Goal: Task Accomplishment & Management: Manage account settings

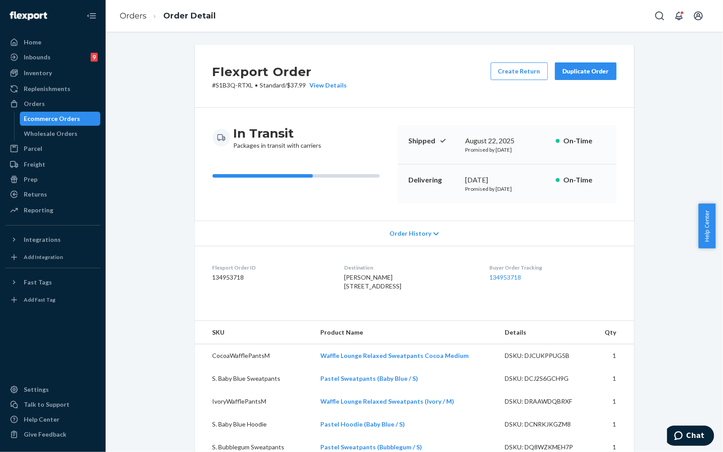
click at [433, 234] on icon at bounding box center [435, 234] width 5 height 6
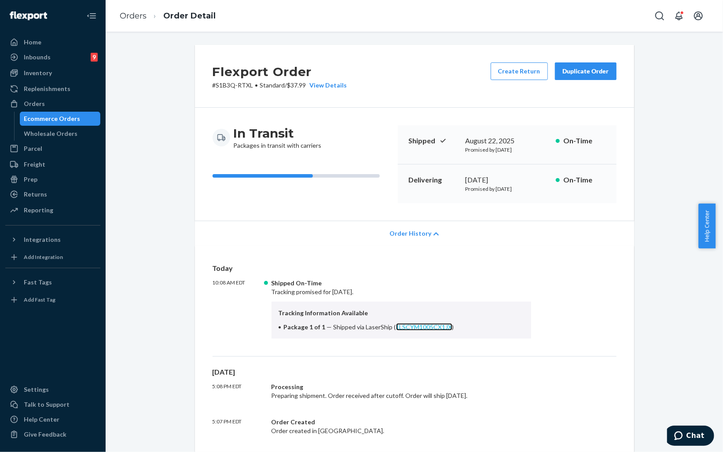
click at [416, 328] on link "1LSCYM1005CX1JX" at bounding box center [424, 326] width 56 height 7
click at [686, 435] on span "Chat" at bounding box center [679, 435] width 12 height 9
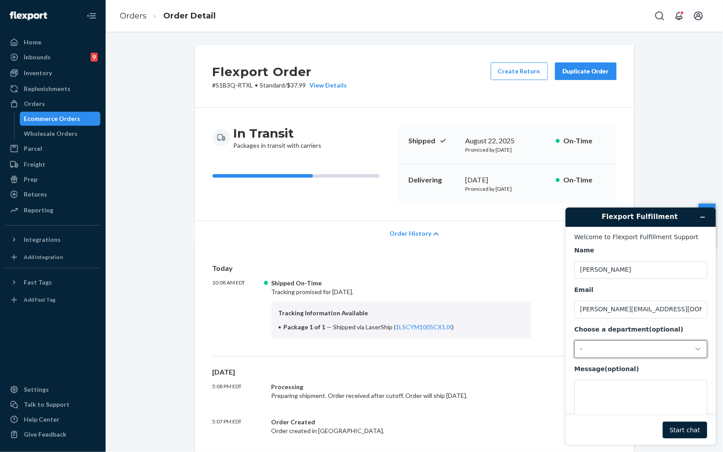
click at [649, 347] on div "-" at bounding box center [634, 349] width 111 height 8
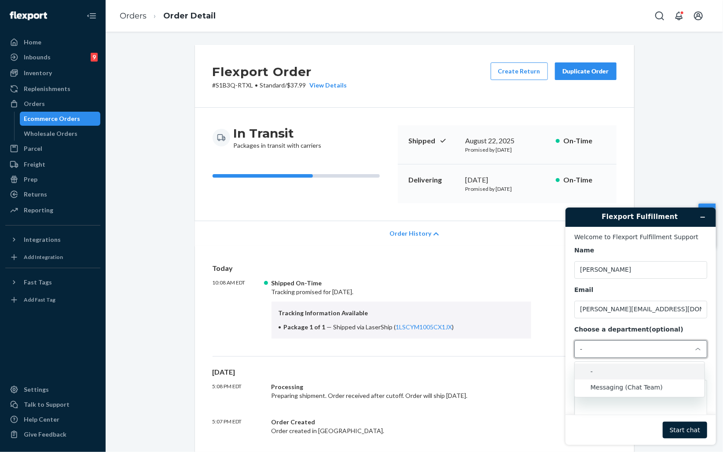
drag, startPoint x: 607, startPoint y: 379, endPoint x: 609, endPoint y: 385, distance: 6.4
click at [607, 383] on li "Messaging (Chat Team)" at bounding box center [639, 387] width 130 height 16
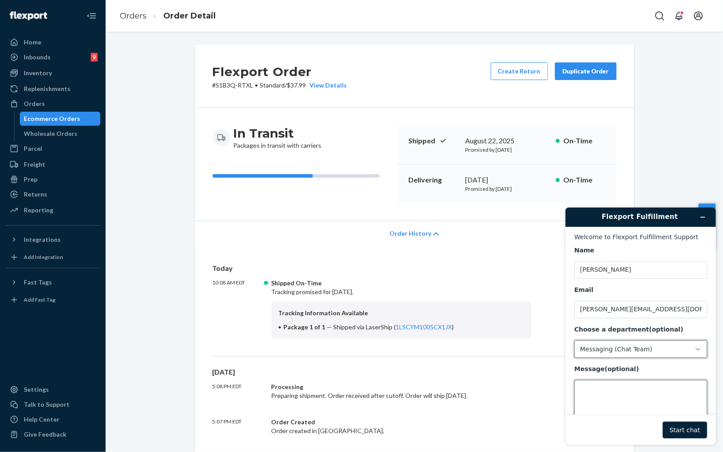
click at [625, 396] on textarea "Message (optional)" at bounding box center [639, 404] width 133 height 49
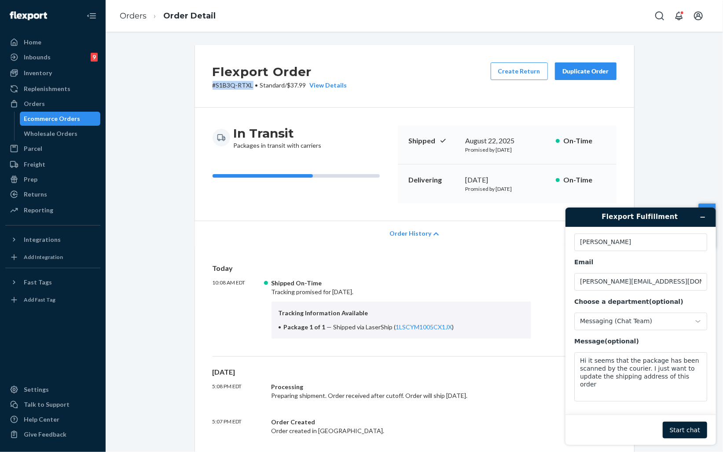
drag, startPoint x: 208, startPoint y: 85, endPoint x: 248, endPoint y: 85, distance: 40.5
click at [248, 85] on div "Flexport Order # S1B3Q-RTXL • Standard / $37.99 View Details Create Return Dupl…" at bounding box center [414, 76] width 439 height 63
copy p "# S1B3Q-RTXL"
click at [695, 379] on textarea "Hi it seems that the package has been scanned by the courier. I just want to up…" at bounding box center [639, 376] width 133 height 49
paste textarea "#S1B3Q-RTXL"
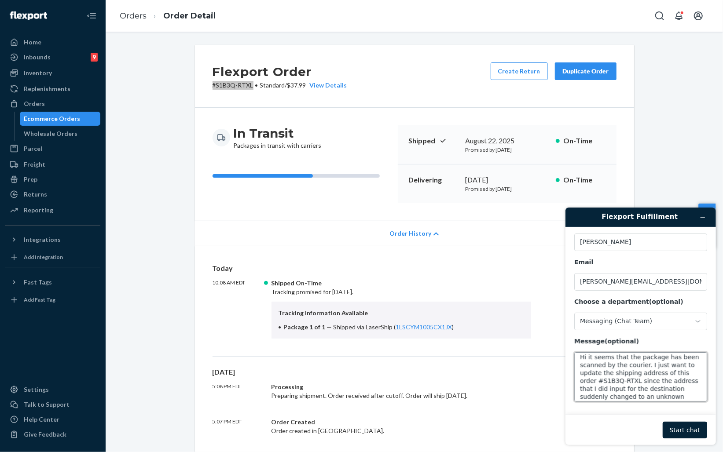
scroll to position [11, 0]
paste textarea "2440 31st Ave, 3c, Astoria, NY, 11103"
click at [614, 396] on textarea "Hi it seems that the package has been scanned by the courier. I just want to up…" at bounding box center [639, 376] width 133 height 49
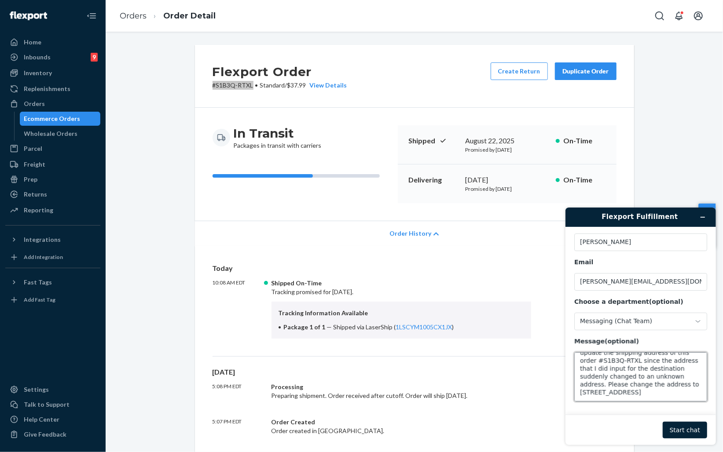
drag, startPoint x: 610, startPoint y: 396, endPoint x: 617, endPoint y: 396, distance: 6.6
click at [617, 396] on textarea "Hi it seems that the package has been scanned by the courier. I just want to up…" at bounding box center [639, 376] width 133 height 49
click at [627, 392] on textarea "Hi it seems that the package has been scanned by the courier. I just want to up…" at bounding box center [639, 376] width 133 height 49
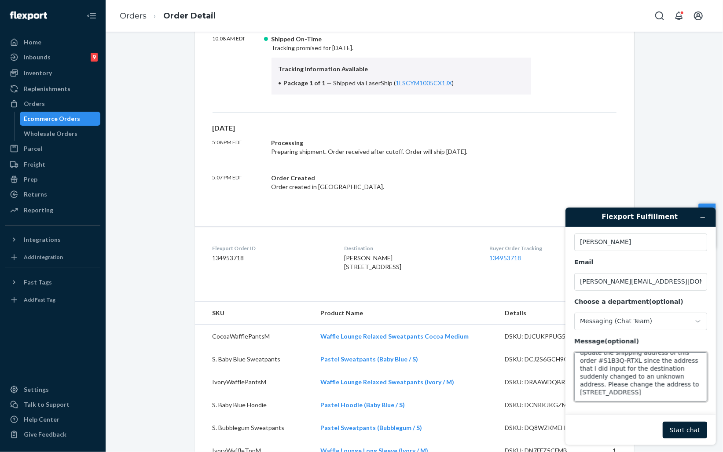
drag, startPoint x: 684, startPoint y: 394, endPoint x: 580, endPoint y: 394, distance: 104.2
click at [580, 394] on textarea "Hi it seems that the package has been scanned by the courier. I just want to up…" at bounding box center [639, 376] width 133 height 49
paste textarea "2440 38th street astoria ny"
drag, startPoint x: 607, startPoint y: 392, endPoint x: 624, endPoint y: 393, distance: 16.3
click at [624, 393] on textarea "Hi it seems that the package has been scanned by the courier. I just want to up…" at bounding box center [639, 376] width 133 height 49
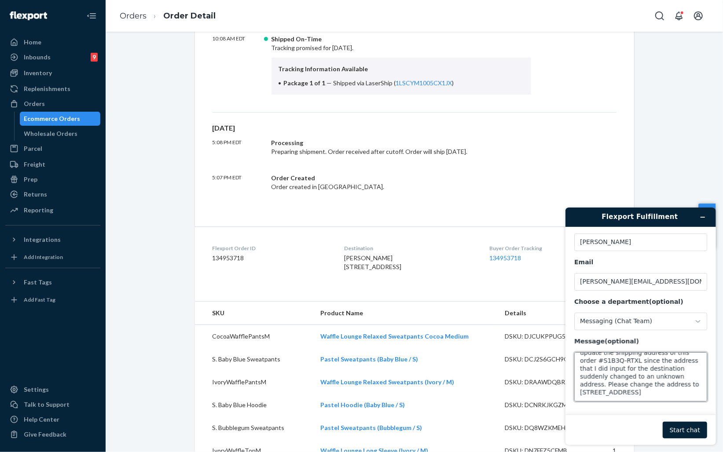
click at [646, 393] on textarea "Hi it seems that the package has been scanned by the courier. I just want to up…" at bounding box center [639, 376] width 133 height 49
click at [653, 393] on textarea "Hi it seems that the package has been scanned by the courier. I just want to up…" at bounding box center [639, 376] width 133 height 49
drag, startPoint x: 654, startPoint y: 393, endPoint x: 649, endPoint y: 393, distance: 4.8
click at [649, 393] on textarea "Hi it seems that the package has been scanned by the courier. I just want to up…" at bounding box center [639, 376] width 133 height 49
drag, startPoint x: 608, startPoint y: 393, endPoint x: 623, endPoint y: 392, distance: 14.5
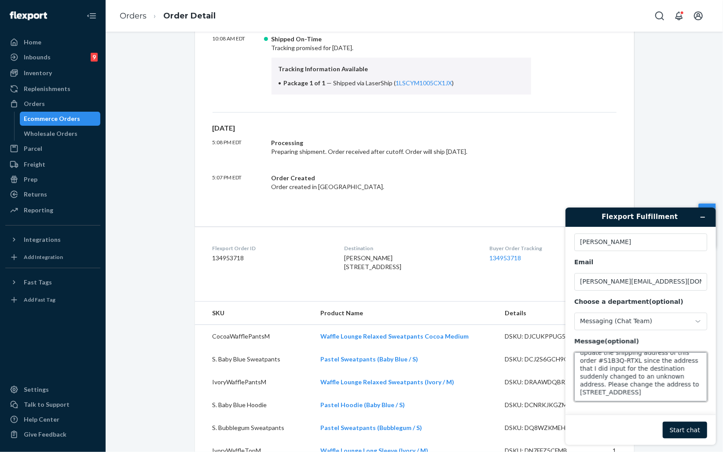
click at [623, 392] on textarea "Hi it seems that the package has been scanned by the courier. I just want to up…" at bounding box center [639, 376] width 133 height 49
click at [675, 395] on textarea "Hi it seems that the package has been scanned by the courier. I just want to up…" at bounding box center [639, 376] width 133 height 49
type textarea "Hi it seems that the package has been scanned by the courier. I just want to up…"
click at [683, 436] on button "Start chat" at bounding box center [684, 429] width 44 height 17
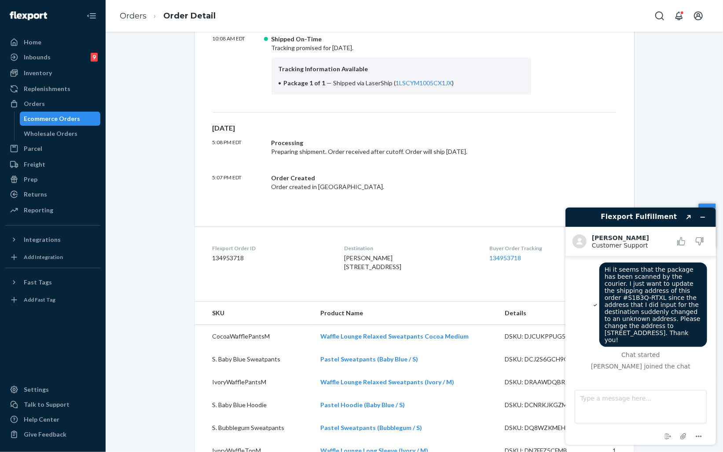
drag, startPoint x: 684, startPoint y: 318, endPoint x: 679, endPoint y: 326, distance: 9.2
click at [679, 326] on span "Hi it seems that the package has been scanned by the courier. I just want to up…" at bounding box center [653, 304] width 98 height 77
copy span "2440 38th AVE, Astoria, NY 11103"
click at [611, 407] on textarea "Type a message here..." at bounding box center [640, 406] width 132 height 33
paste textarea "2440 38th AVE, Astoria, NY 11103"
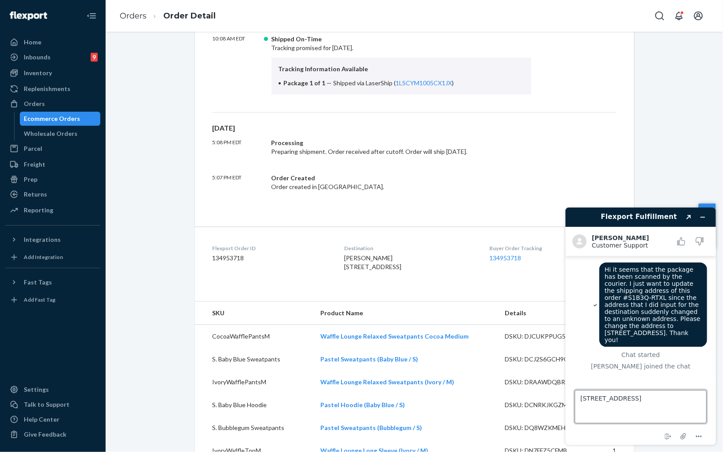
click at [608, 398] on textarea "2440 38th AVE, Astoria, NY 11103" at bounding box center [640, 406] width 132 height 33
type textarea "2440 38th AVE, 3C, Astoria, NY 11103"
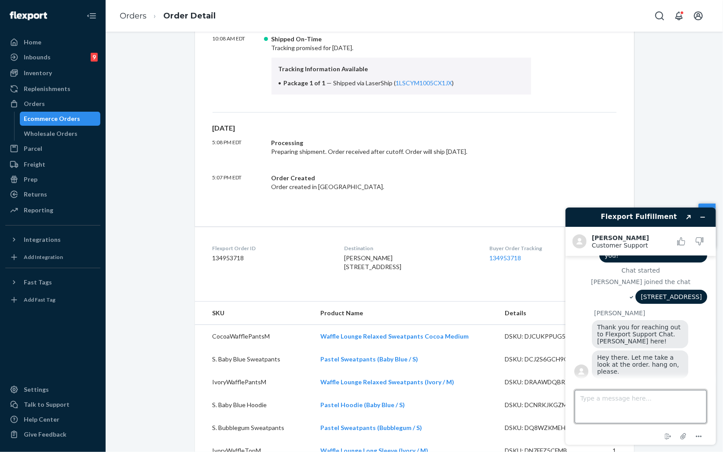
scroll to position [84, 0]
type textarea "Sure"
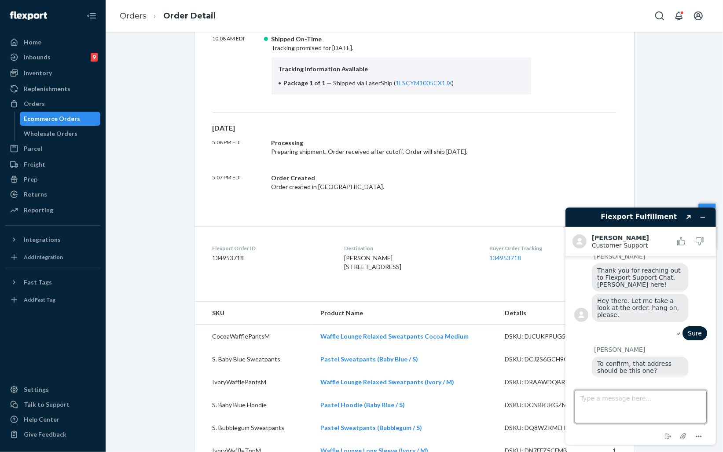
scroll to position [193, 0]
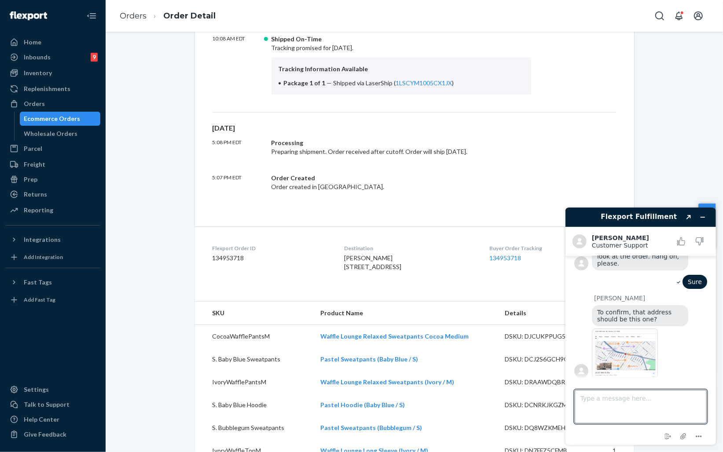
click at [627, 354] on img at bounding box center [624, 353] width 66 height 50
click at [627, 404] on textarea "Type a message here..." at bounding box center [640, 406] width 132 height 33
type textarea "Yes"
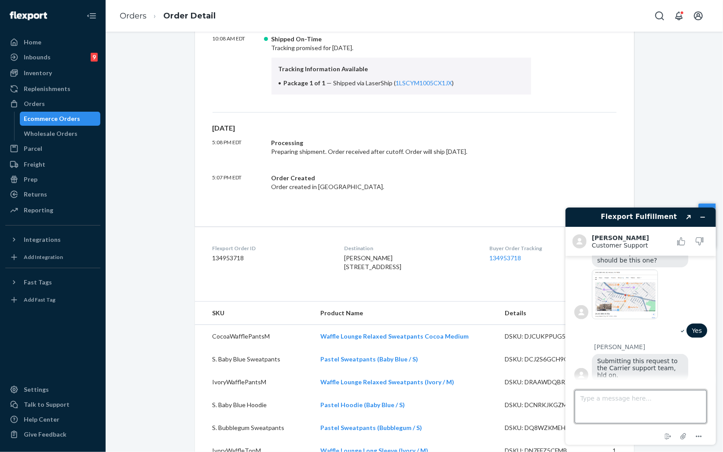
scroll to position [250, 0]
click at [636, 396] on textarea "Type a message here..." at bounding box center [640, 406] width 132 height 33
type textarea "Sure. Thank you so much for your help. Will wait for the update."
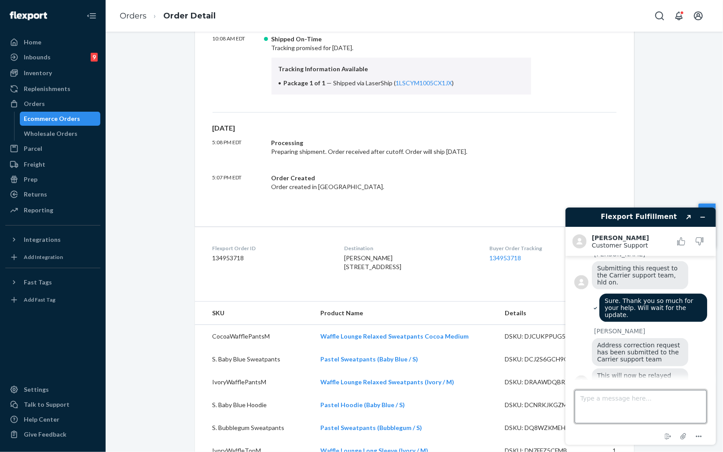
scroll to position [347, 0]
click at [654, 407] on textarea "Type a message here..." at bounding box center [640, 406] width 132 height 33
type textarea "Thank you!"
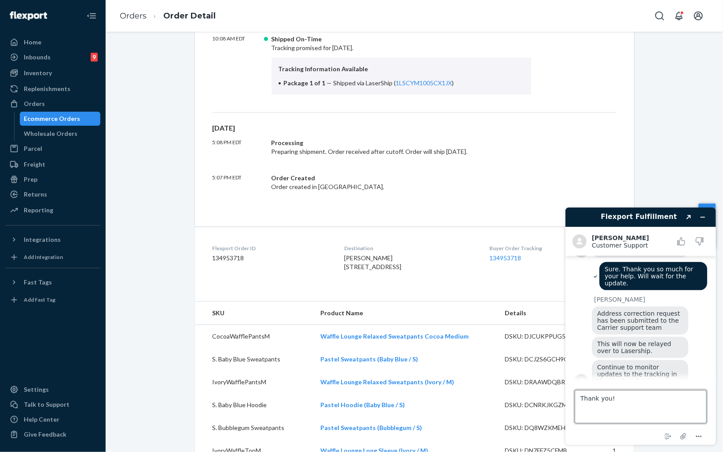
scroll to position [375, 0]
type textarea "Thank you!"
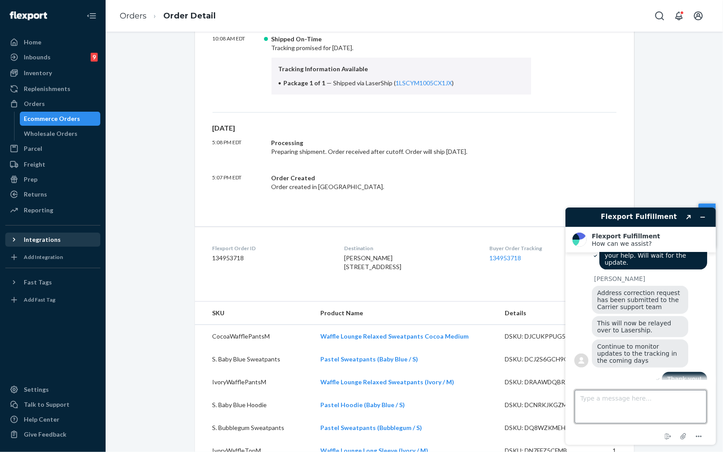
scroll to position [475, 0]
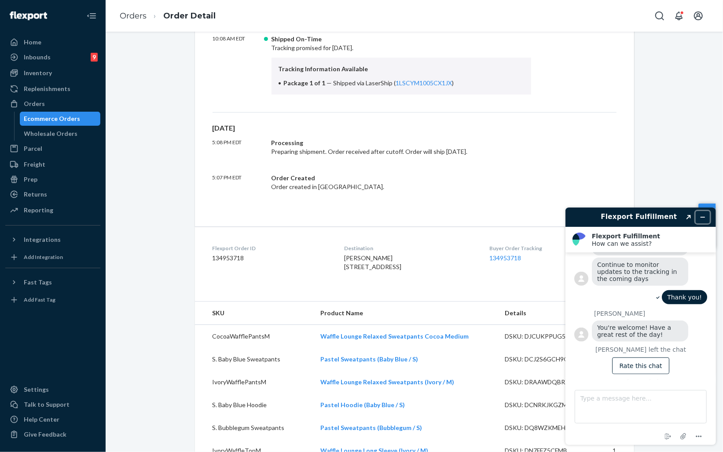
click at [701, 216] on icon "Minimize widget" at bounding box center [702, 217] width 6 height 6
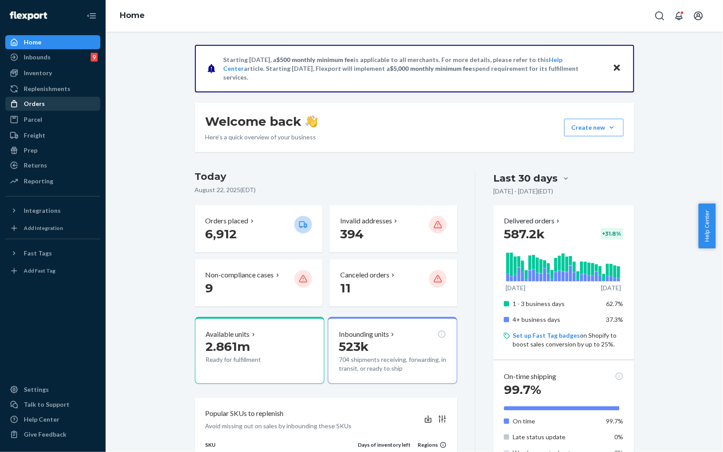
click at [50, 102] on div "Orders" at bounding box center [52, 104] width 93 height 12
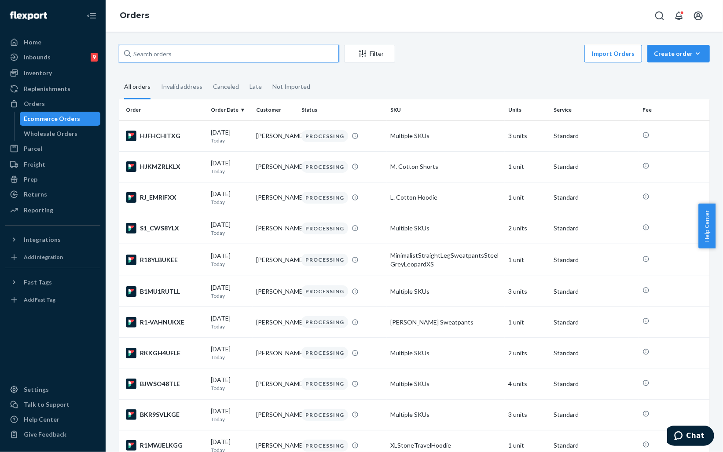
click at [251, 56] on input "text" at bounding box center [229, 54] width 220 height 18
paste input "6017768030252"
type input "6017768030252"
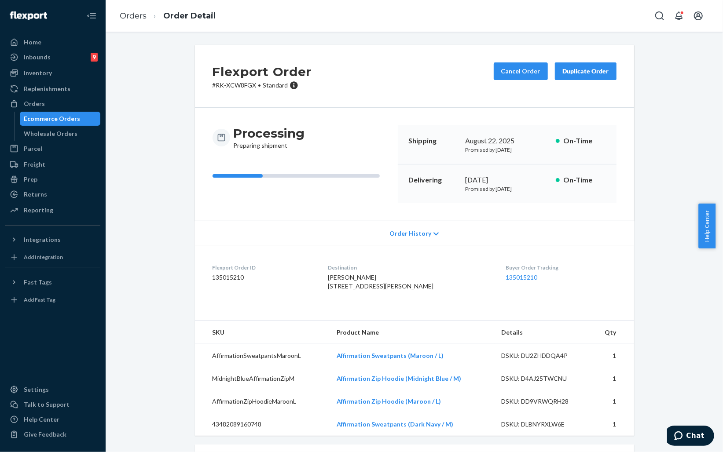
scroll to position [98, 0]
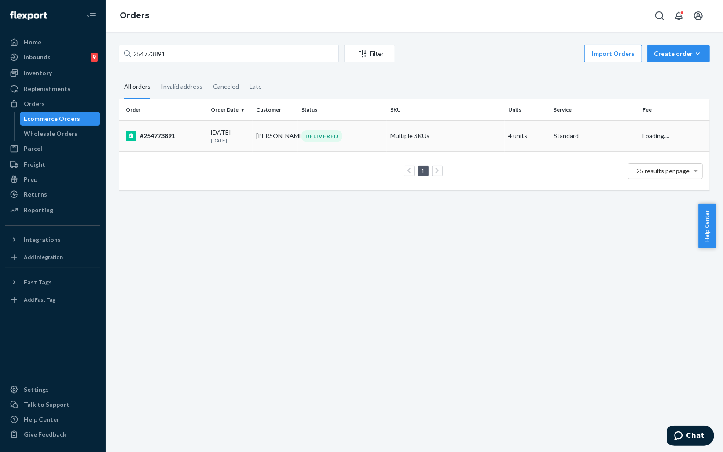
type input "254773891"
click at [204, 135] on td "#254773891" at bounding box center [163, 135] width 88 height 31
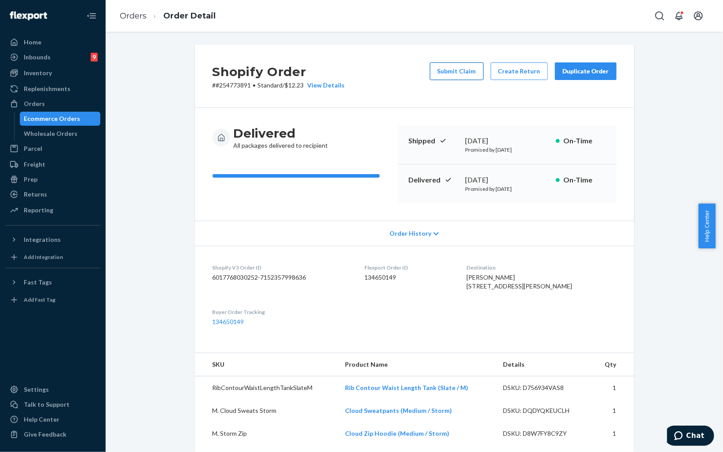
click at [451, 69] on button "Submit Claim" at bounding box center [457, 71] width 54 height 18
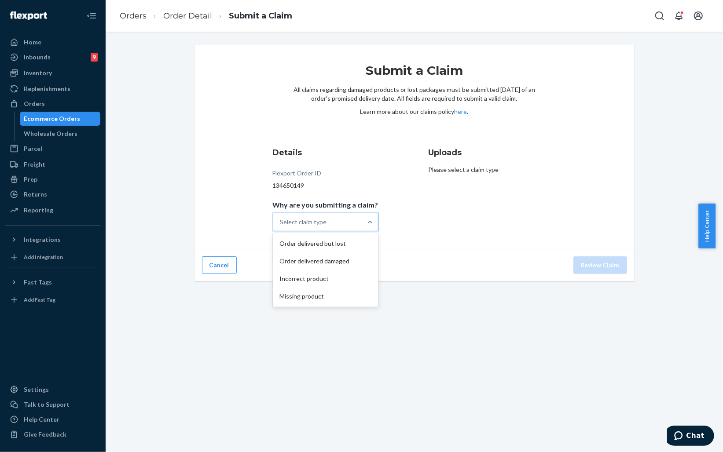
click at [341, 222] on div "Select claim type" at bounding box center [317, 222] width 89 height 18
click at [281, 222] on input "Why are you submitting a claim? option Order delivered but lost focused, 1 of 4…" at bounding box center [280, 222] width 1 height 9
click at [320, 277] on div "Incorrect product" at bounding box center [325, 279] width 102 height 18
click at [281, 226] on input "Why are you submitting a claim? option Incorrect product focused, 3 of 4. 4 res…" at bounding box center [280, 222] width 1 height 9
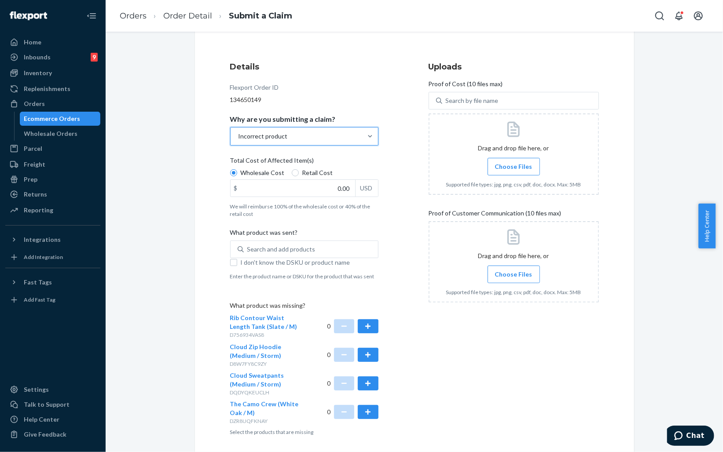
scroll to position [98, 0]
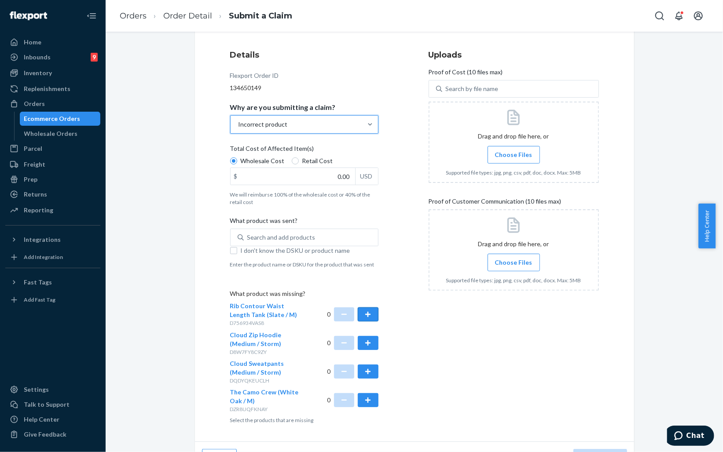
click at [370, 317] on button "button" at bounding box center [368, 314] width 20 height 14
click at [368, 341] on button "button" at bounding box center [368, 343] width 20 height 14
click at [364, 373] on button "button" at bounding box center [368, 372] width 20 height 14
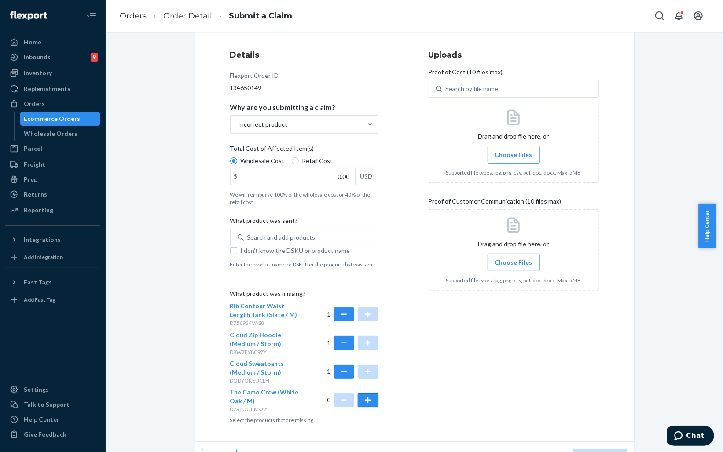
click at [366, 401] on button "button" at bounding box center [368, 400] width 20 height 14
click at [522, 154] on span "Choose Files" at bounding box center [513, 154] width 37 height 9
click at [514, 154] on input "Choose Files" at bounding box center [513, 155] width 0 height 10
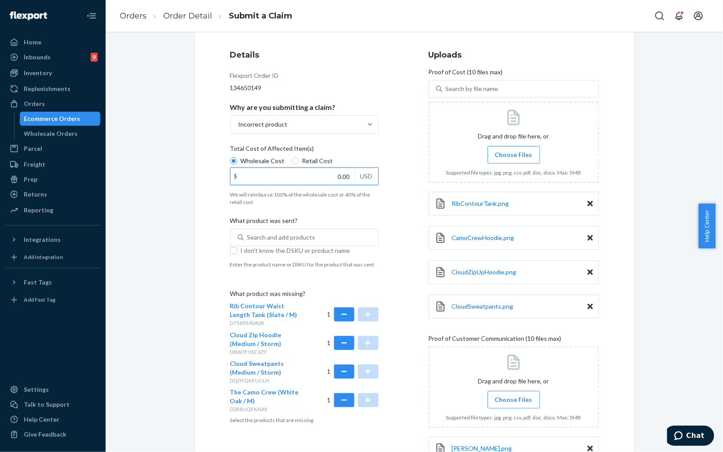
click at [304, 178] on input "0.00" at bounding box center [292, 176] width 124 height 17
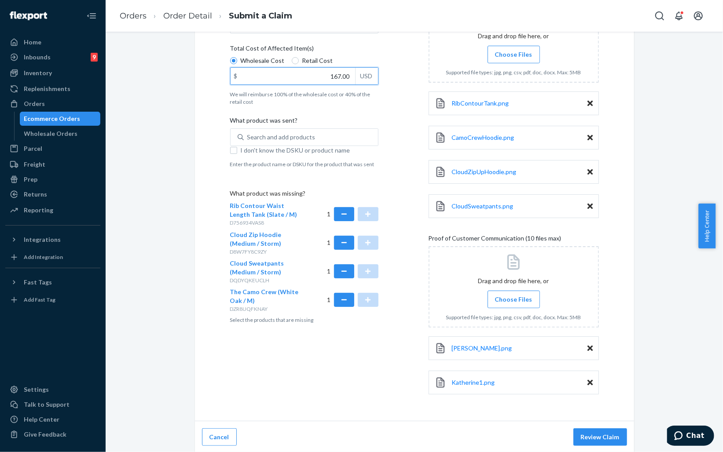
scroll to position [199, 0]
type input "167.00"
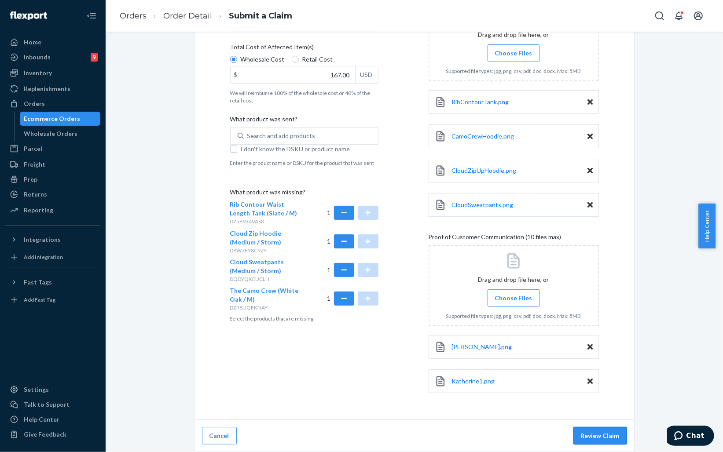
click at [613, 439] on button "Review Claim" at bounding box center [600, 436] width 54 height 18
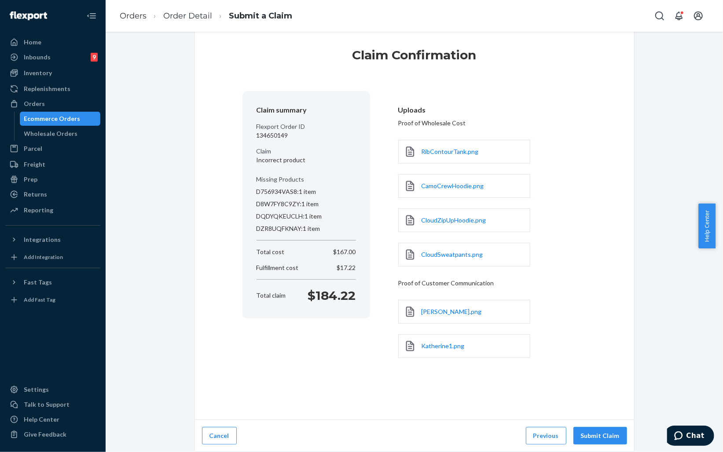
scroll to position [15, 0]
click at [612, 436] on button "Submit Claim" at bounding box center [600, 436] width 54 height 18
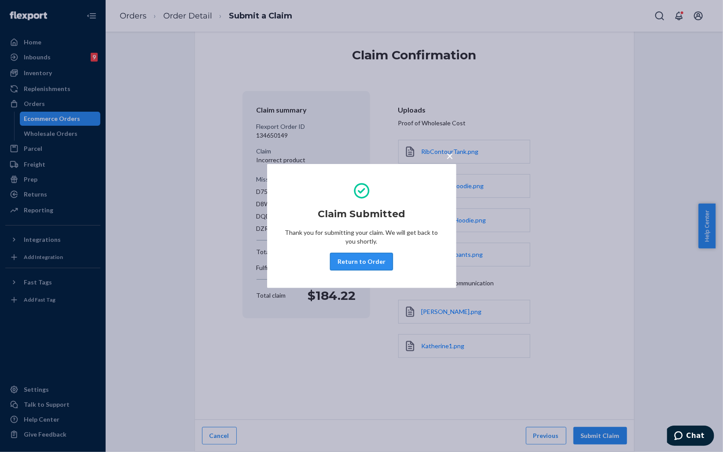
click at [373, 259] on button "Return to Order" at bounding box center [361, 262] width 63 height 18
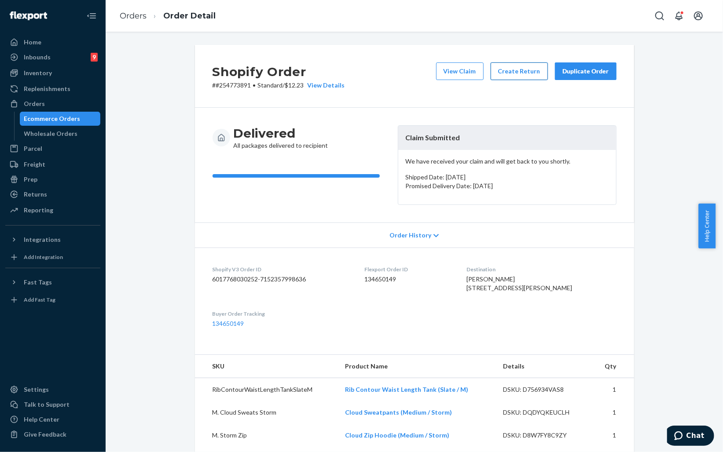
click at [518, 69] on button "Create Return" at bounding box center [518, 71] width 57 height 18
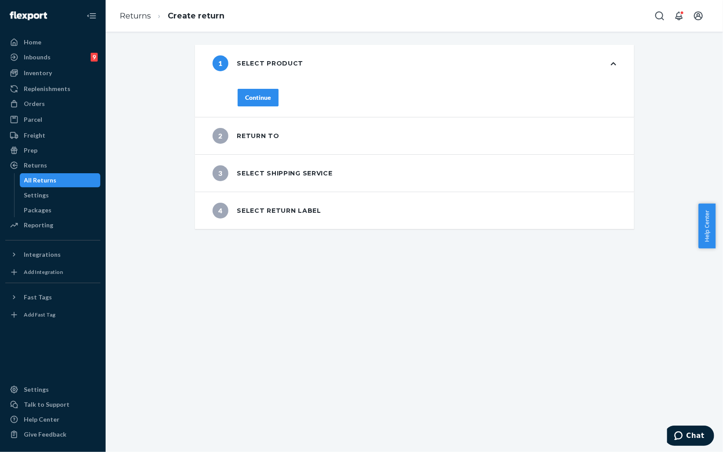
click at [257, 100] on div "Continue" at bounding box center [258, 97] width 26 height 9
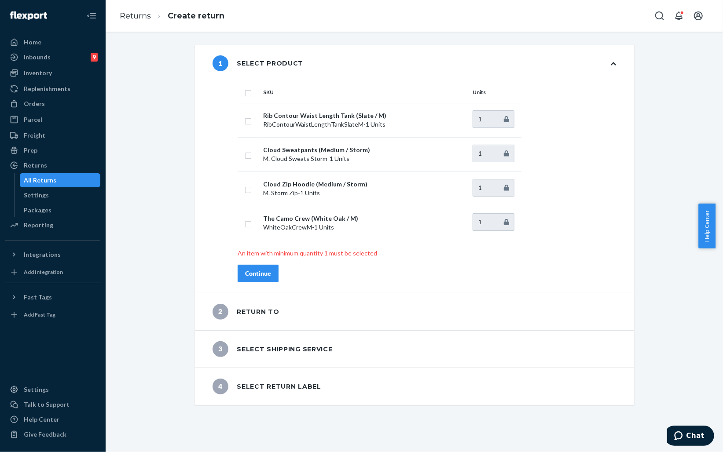
click at [54, 178] on div "All Returns" at bounding box center [40, 180] width 33 height 9
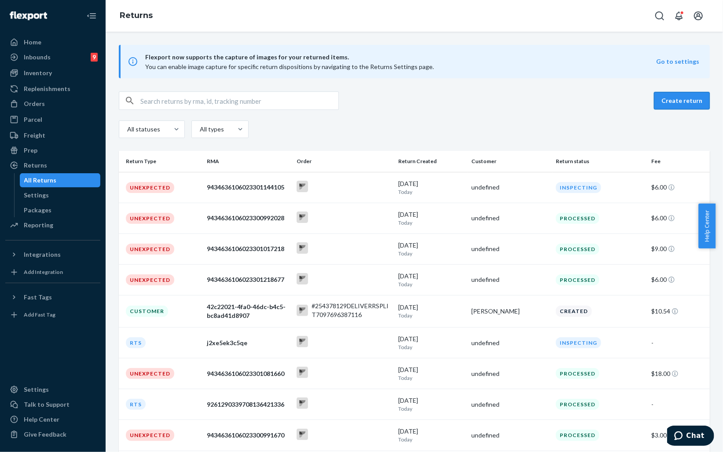
click at [678, 103] on button "Create return" at bounding box center [682, 101] width 56 height 18
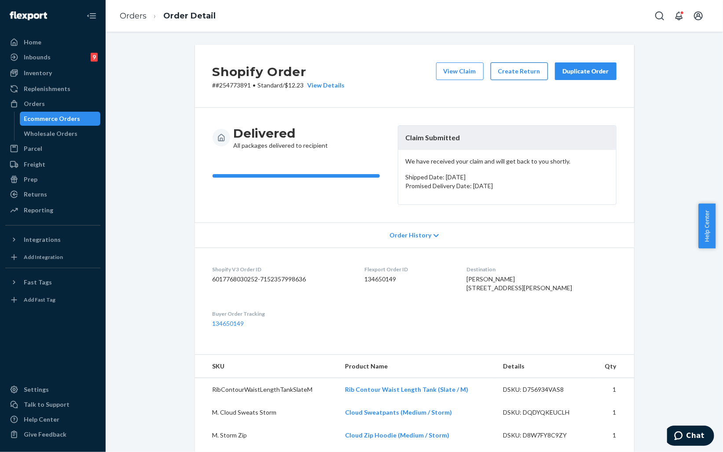
click at [526, 70] on button "Create Return" at bounding box center [518, 71] width 57 height 18
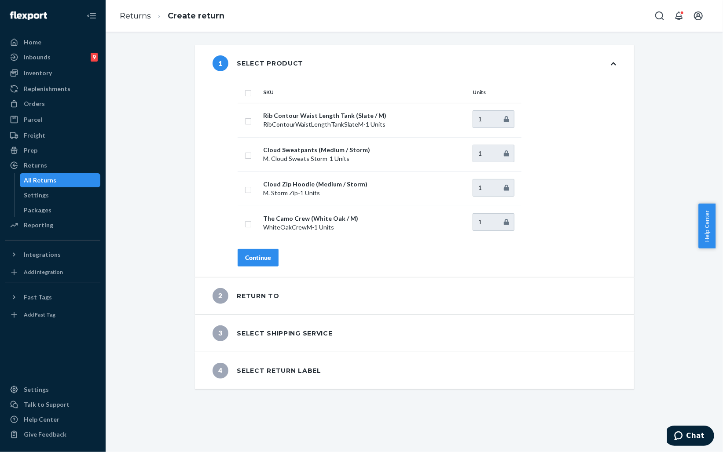
click at [259, 95] on th "SKU" at bounding box center [363, 92] width 209 height 21
drag, startPoint x: 256, startPoint y: 95, endPoint x: 383, endPoint y: 88, distance: 127.3
click at [383, 88] on th "SKU" at bounding box center [363, 92] width 209 height 21
click at [240, 153] on td at bounding box center [248, 154] width 22 height 34
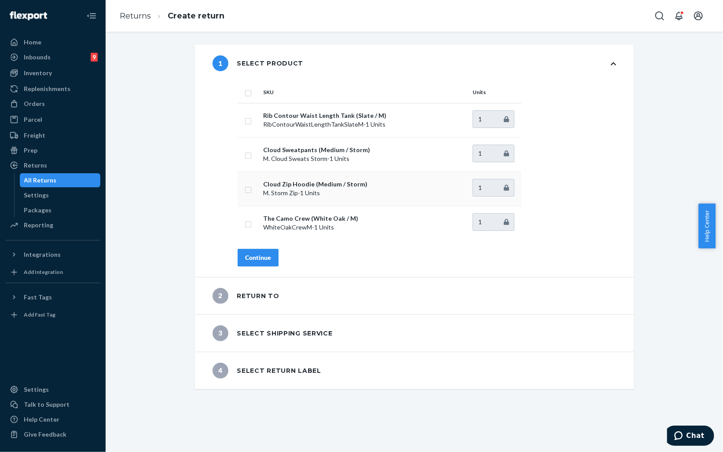
click at [245, 188] on input "checkbox" at bounding box center [248, 188] width 7 height 9
checkbox input "true"
click at [245, 155] on input "checkbox" at bounding box center [248, 154] width 7 height 9
checkbox input "true"
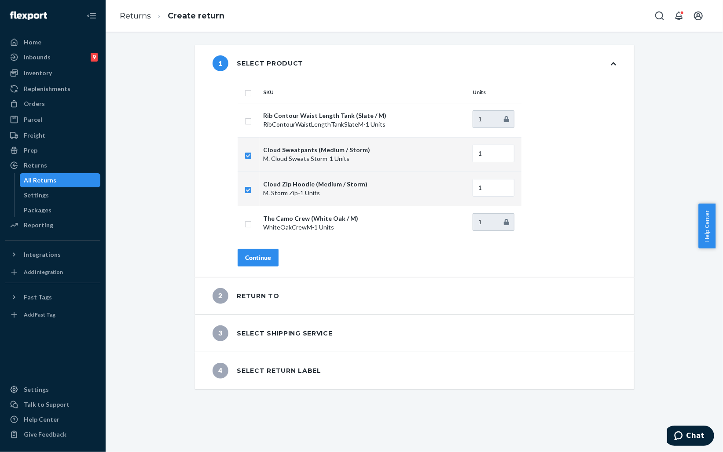
click at [265, 256] on div "Continue" at bounding box center [258, 257] width 26 height 9
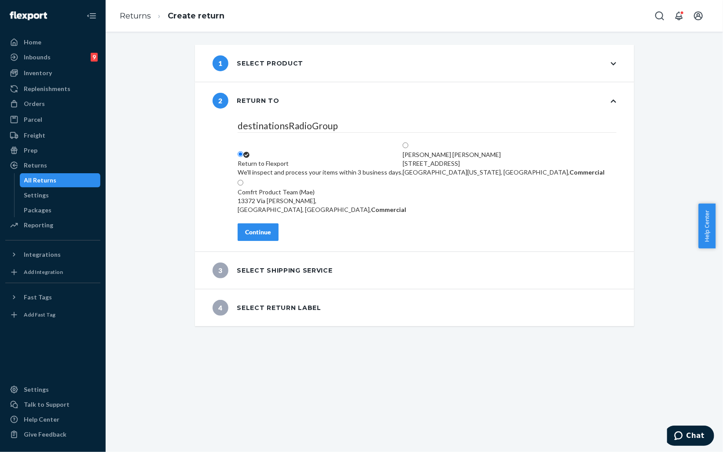
click at [253, 237] on div "Continue" at bounding box center [258, 232] width 26 height 9
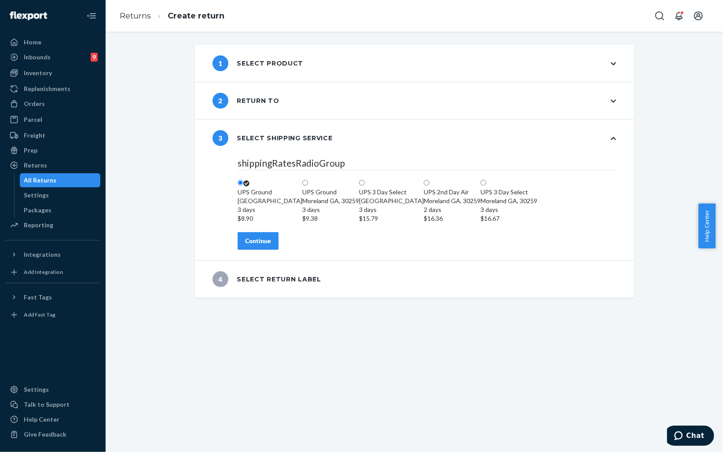
click at [252, 245] on div "Continue" at bounding box center [258, 241] width 26 height 9
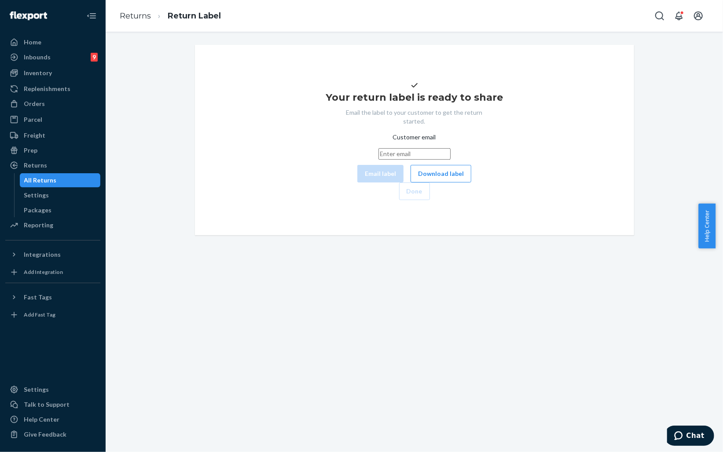
click at [378, 160] on input "Customer email" at bounding box center [414, 153] width 72 height 11
paste input "katiecake35@gmail.com"
type input "katiecake35@gmail.com"
click at [357, 183] on button "Email label" at bounding box center [380, 174] width 46 height 18
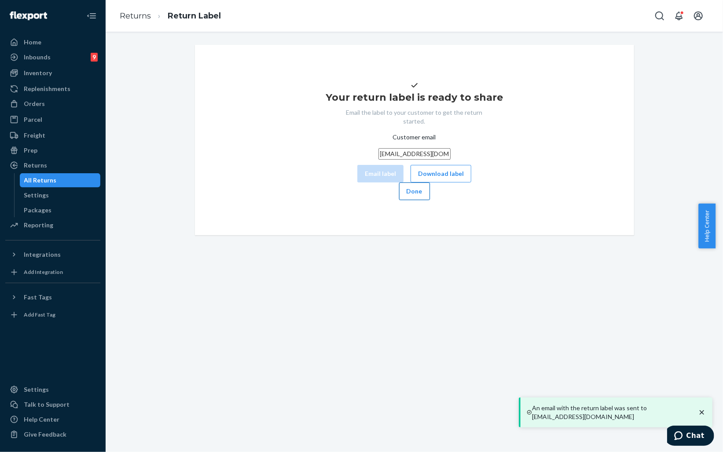
click at [430, 200] on button "Done" at bounding box center [414, 192] width 31 height 18
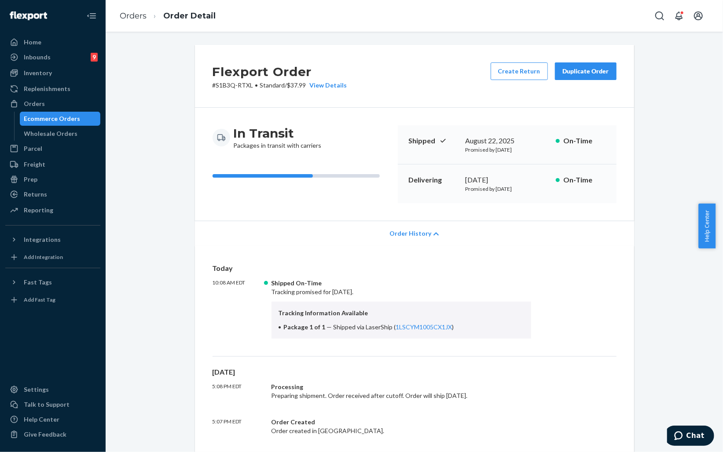
click at [361, 64] on div "Flexport Order # S1B3Q-RTXL • Standard / $37.99 View Details Create Return Dupl…" at bounding box center [414, 76] width 439 height 63
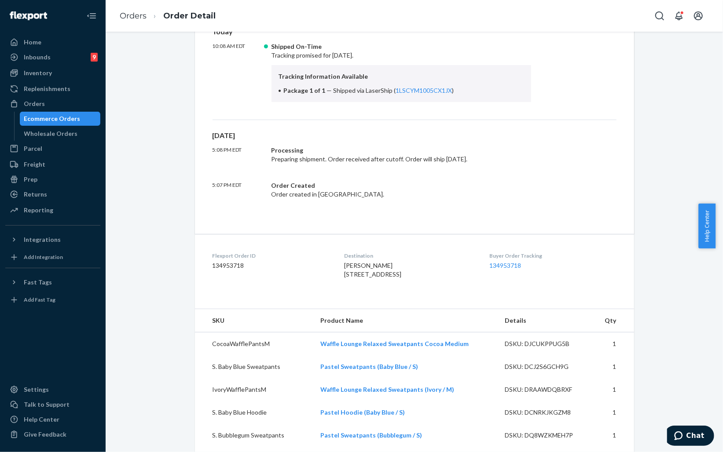
scroll to position [244, 0]
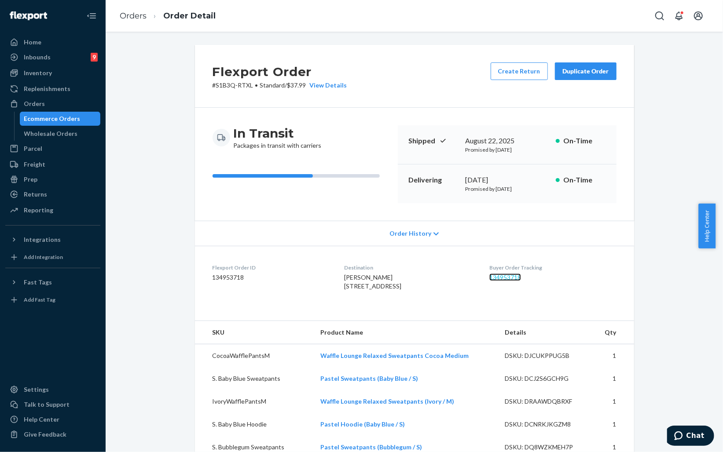
click at [502, 277] on link "134953718" at bounding box center [505, 277] width 32 height 7
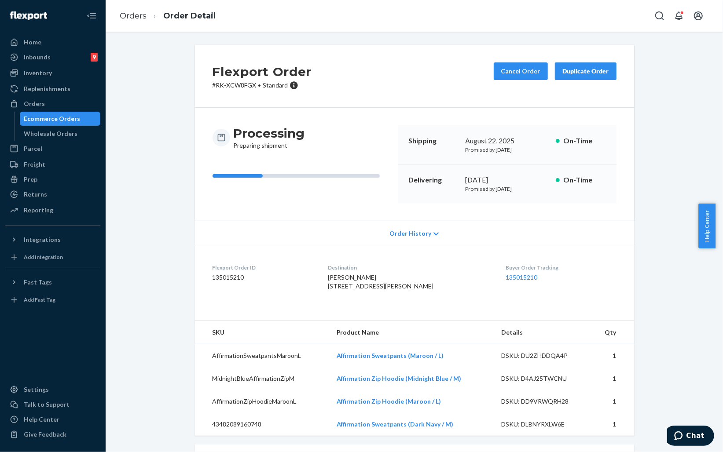
scroll to position [98, 0]
click at [416, 235] on span "Order History" at bounding box center [410, 233] width 42 height 9
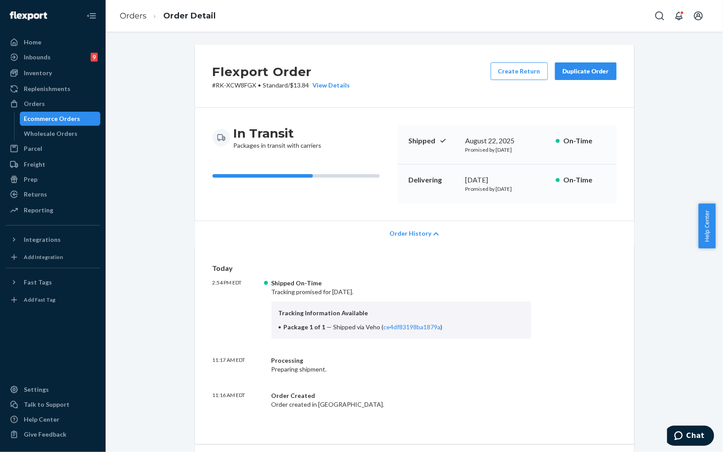
click at [416, 235] on span "Order History" at bounding box center [410, 233] width 42 height 9
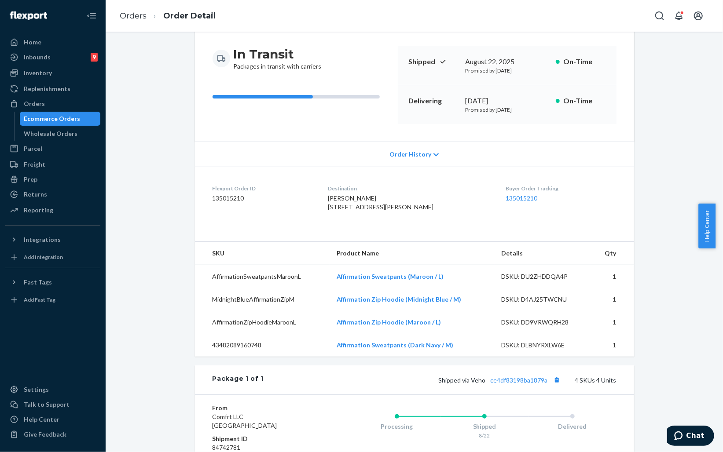
scroll to position [47, 0]
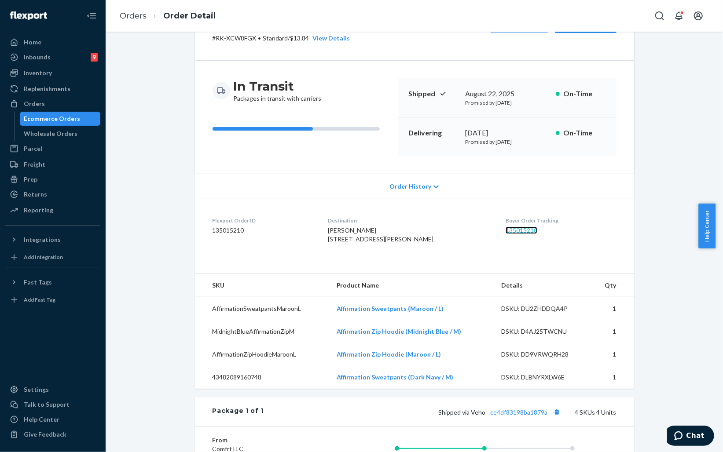
click at [505, 229] on link "135015210" at bounding box center [521, 229] width 32 height 7
click at [415, 186] on span "Order History" at bounding box center [410, 186] width 42 height 9
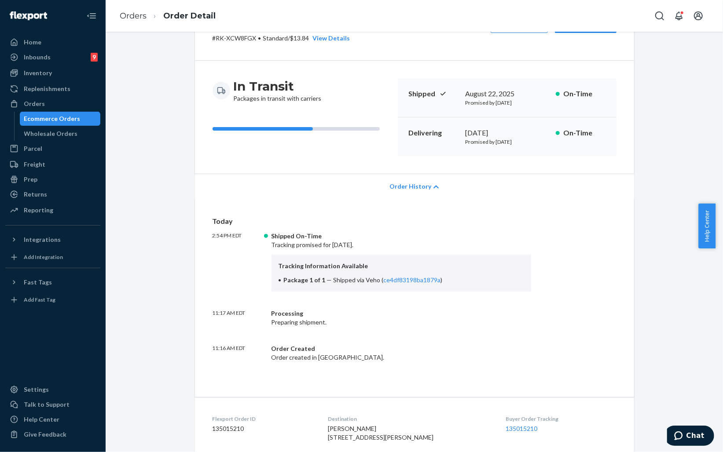
click at [415, 186] on span "Order History" at bounding box center [410, 186] width 42 height 9
